Goal: Information Seeking & Learning: Learn about a topic

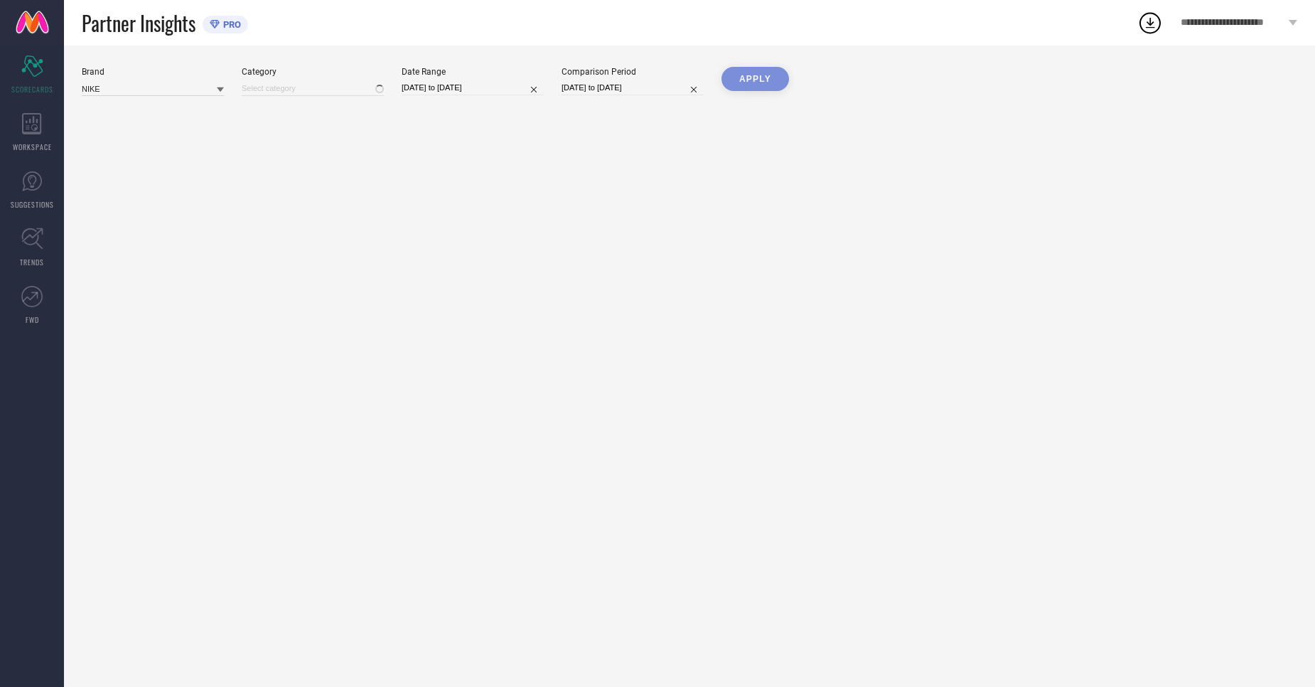
type input "All"
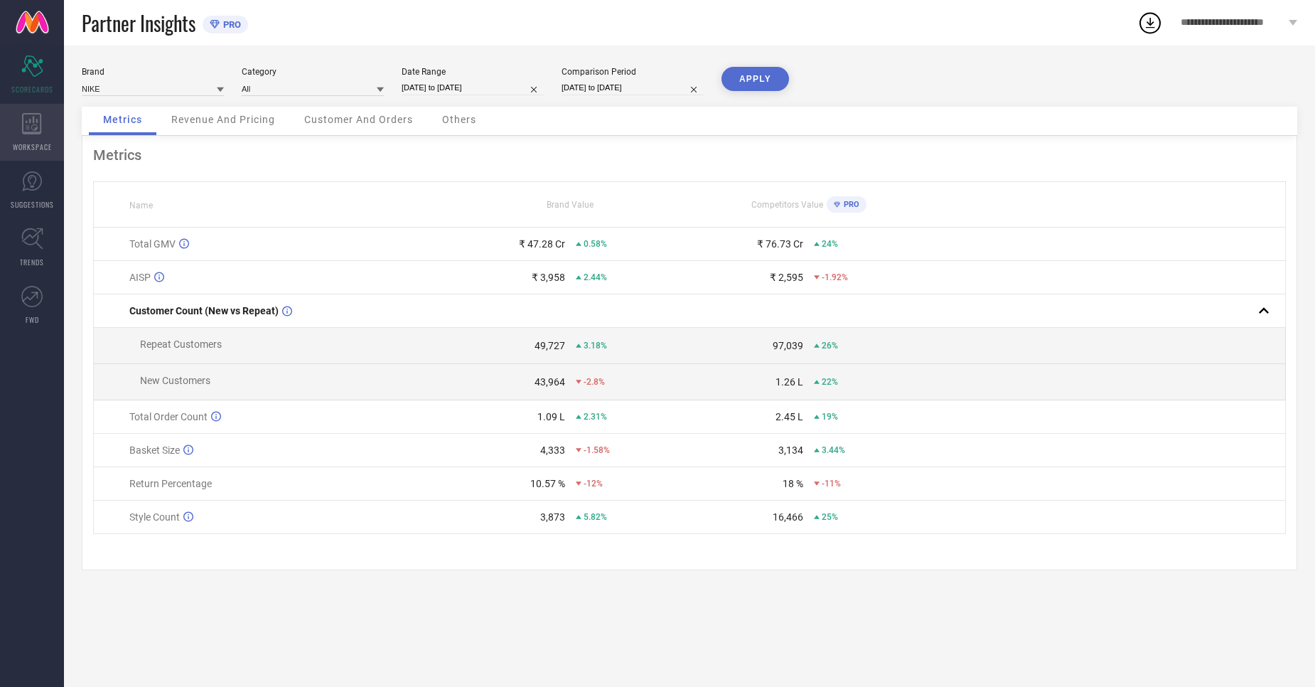
click at [38, 146] on span "WORKSPACE" at bounding box center [32, 146] width 39 height 11
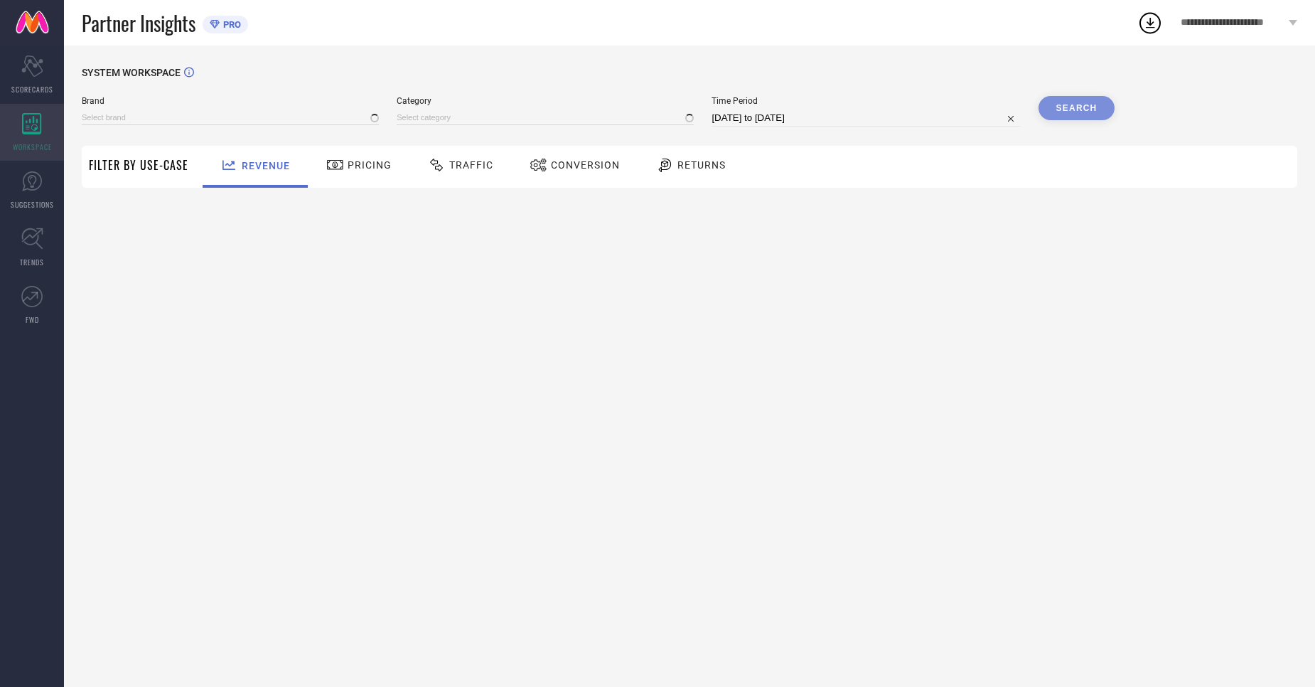
type input "NIKE"
type input "All"
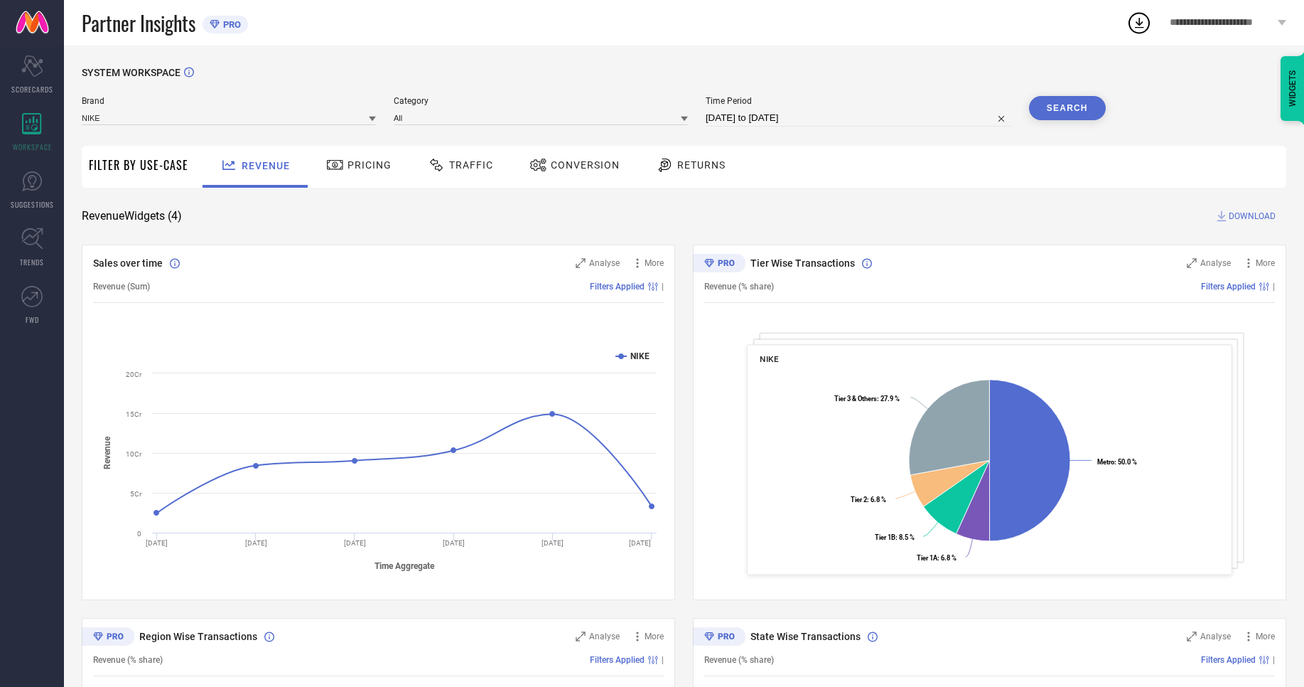
click at [355, 166] on span "Pricing" at bounding box center [370, 164] width 44 height 11
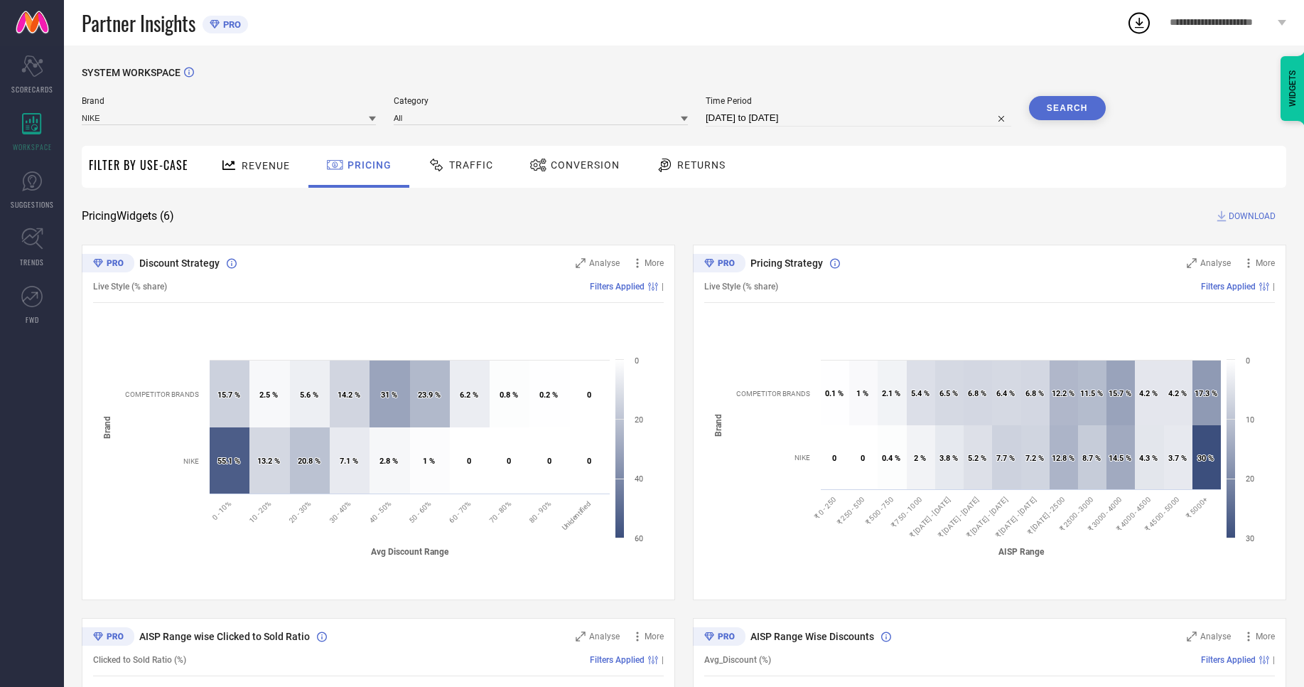
click at [481, 171] on div "Traffic" at bounding box center [460, 165] width 73 height 24
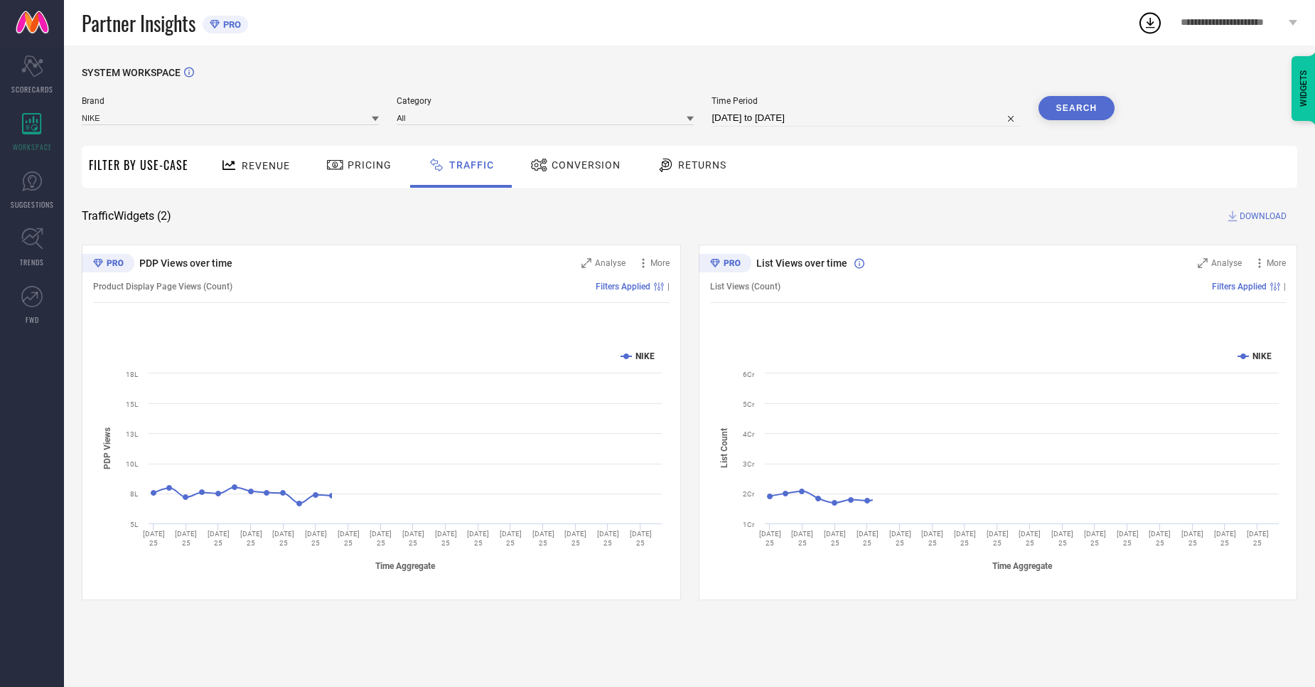
click at [564, 168] on span "Conversion" at bounding box center [586, 164] width 69 height 11
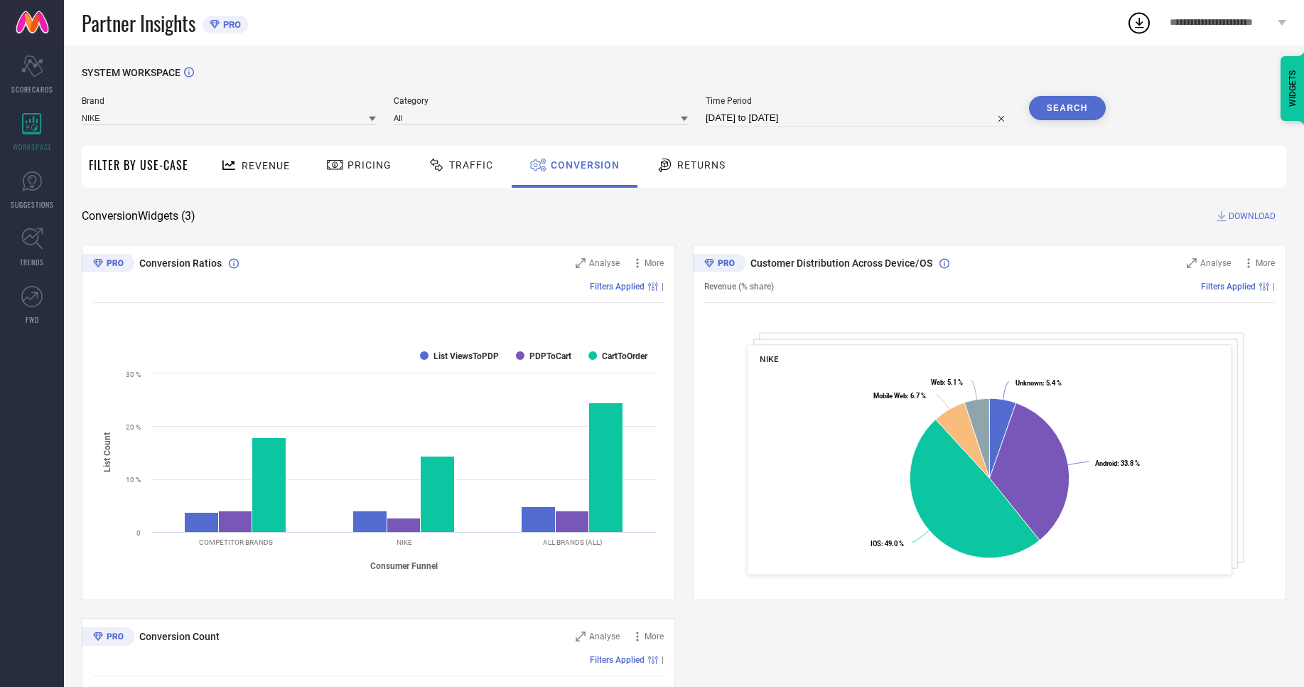
click at [242, 164] on span "Revenue" at bounding box center [266, 165] width 48 height 11
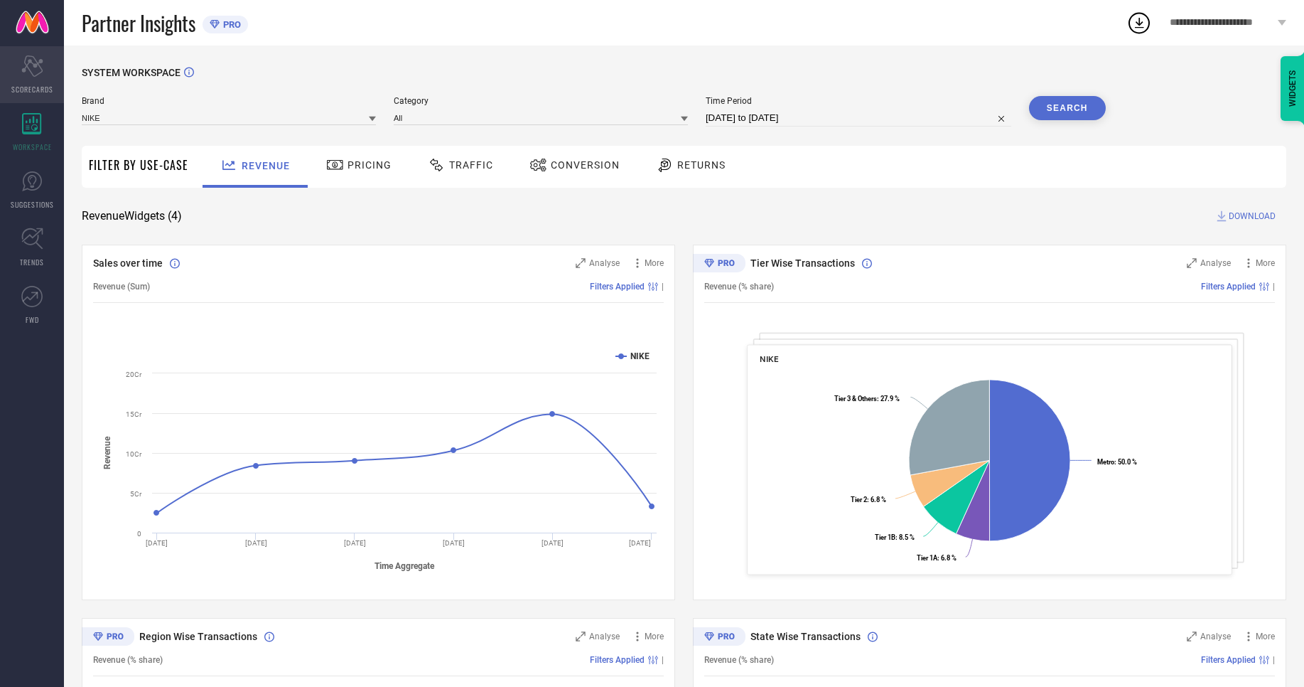
click at [30, 88] on span "SCORECARDS" at bounding box center [32, 89] width 42 height 11
